Goal: Navigation & Orientation: Find specific page/section

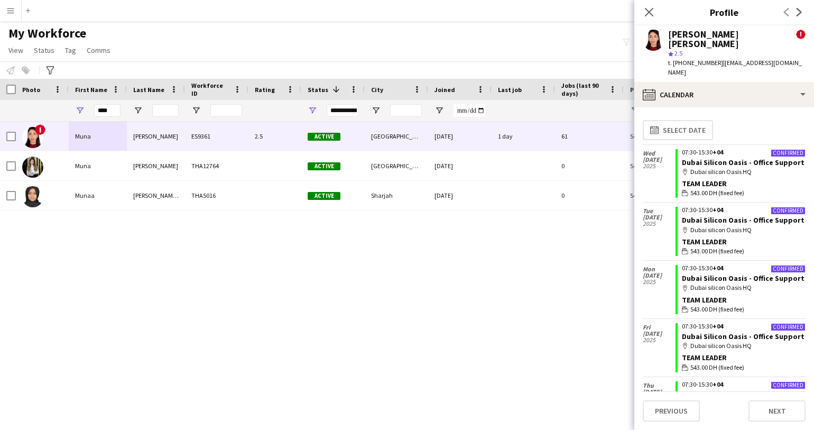
scroll to position [3898, 0]
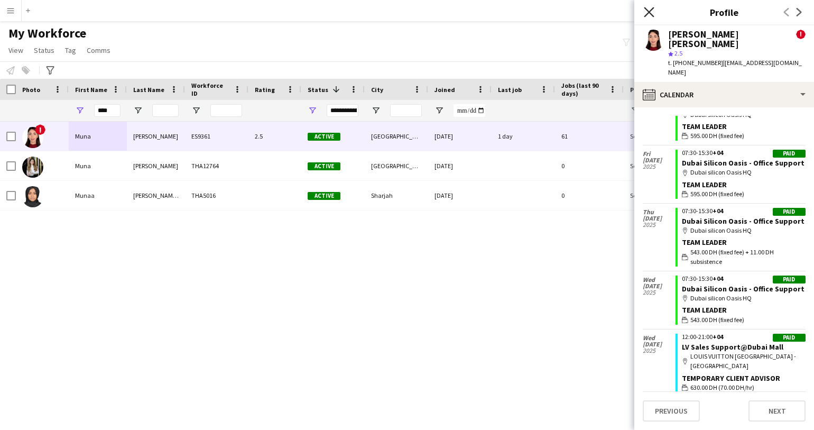
click at [651, 15] on icon at bounding box center [649, 12] width 10 height 10
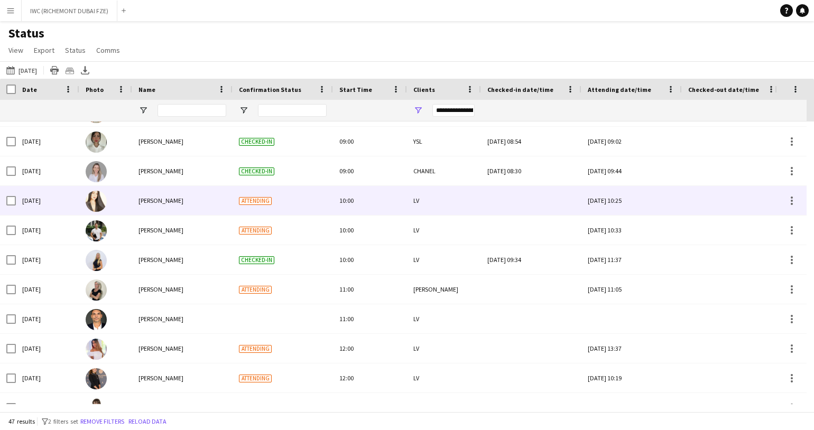
scroll to position [460, 0]
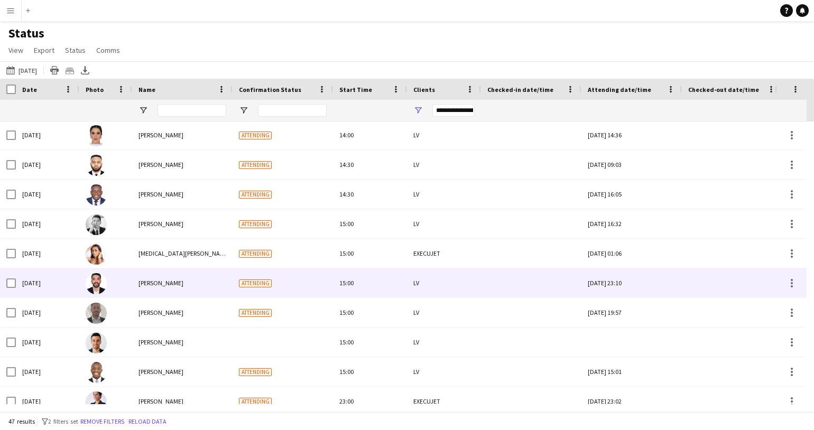
scroll to position [1108, 0]
